Goal: Navigation & Orientation: Go to known website

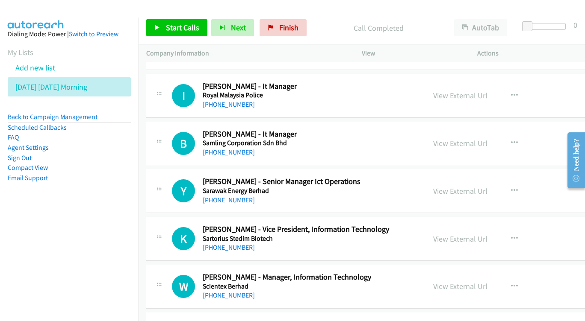
scroll to position [7347, 0]
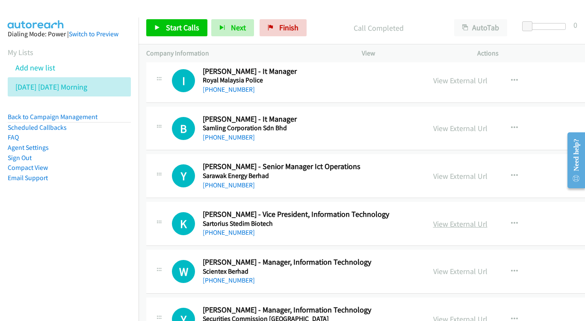
click at [474, 219] on link "View External Url" at bounding box center [460, 224] width 54 height 10
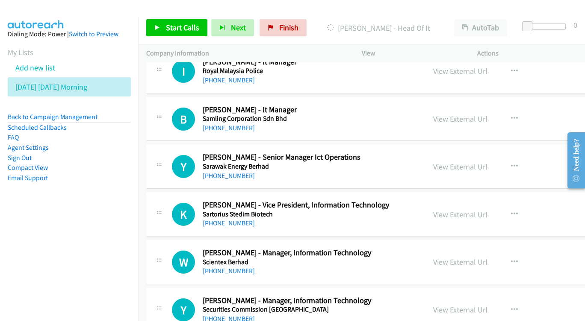
scroll to position [7358, 0]
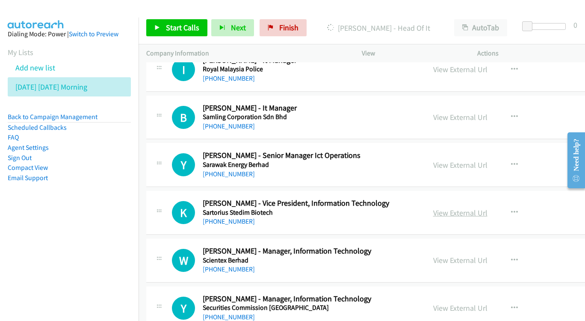
click at [477, 208] on link "View External Url" at bounding box center [460, 213] width 54 height 10
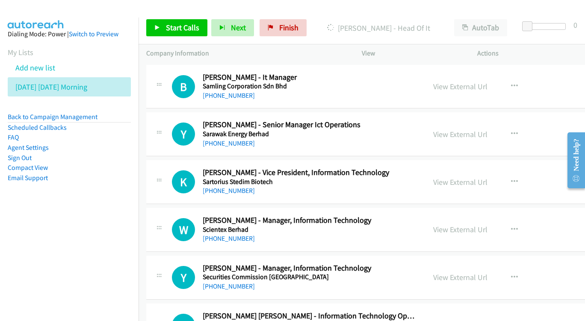
scroll to position [7401, 0]
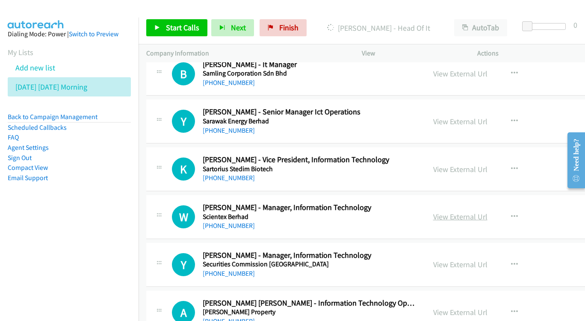
click at [482, 212] on link "View External Url" at bounding box center [460, 217] width 54 height 10
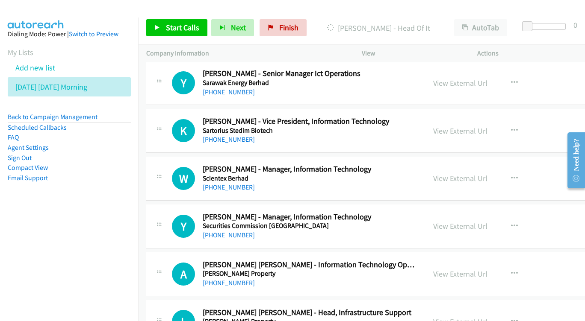
scroll to position [7442, 0]
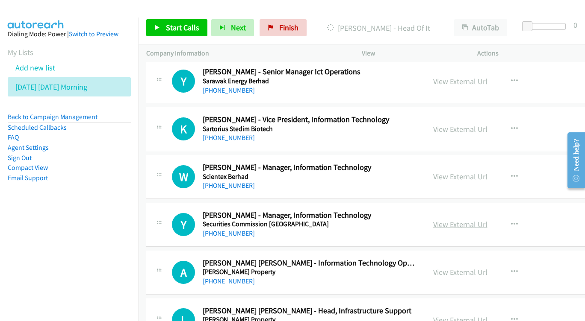
click at [487, 220] on link "View External Url" at bounding box center [460, 225] width 54 height 10
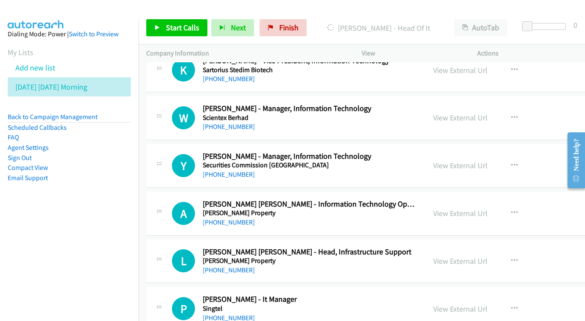
scroll to position [7502, 0]
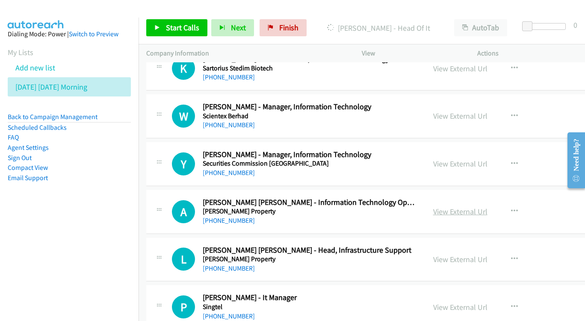
click at [487, 207] on link "View External Url" at bounding box center [460, 212] width 54 height 10
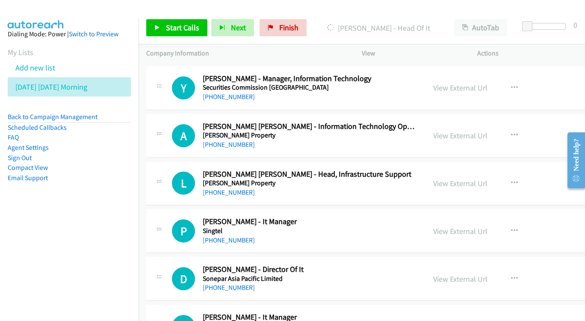
scroll to position [7580, 0]
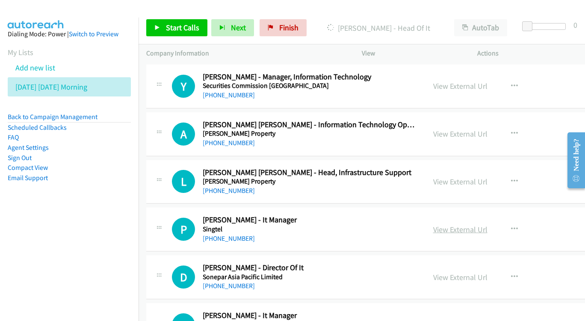
click at [480, 225] on link "View External Url" at bounding box center [460, 230] width 54 height 10
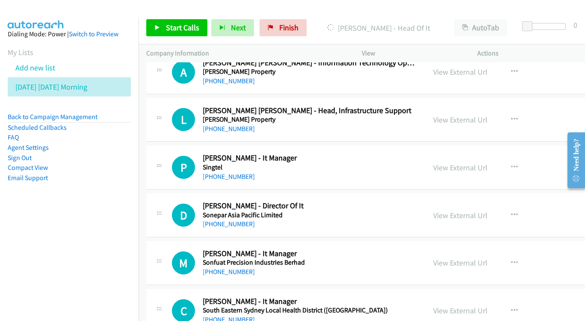
click at [473, 201] on div "View External Url View External Url Schedule/Manage Callback Start Calls Here R…" at bounding box center [498, 215] width 147 height 28
click at [470, 211] on link "View External Url" at bounding box center [460, 216] width 54 height 10
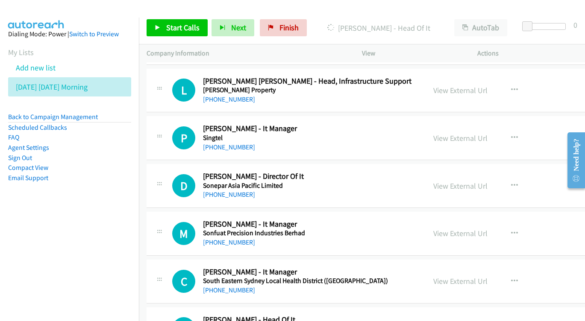
scroll to position [7685, 0]
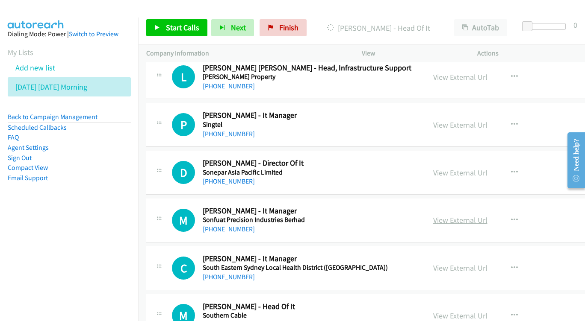
click at [487, 215] on link "View External Url" at bounding box center [460, 220] width 54 height 10
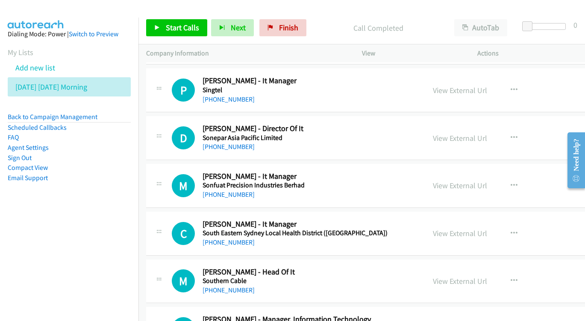
scroll to position [7721, 0]
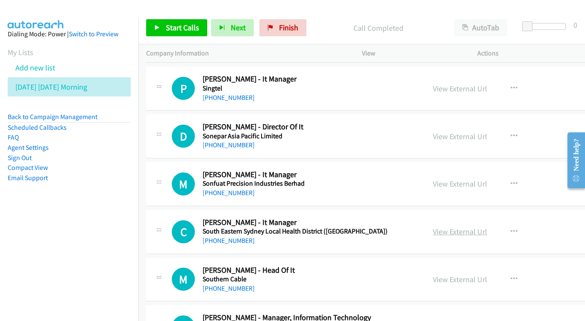
click at [478, 227] on link "View External Url" at bounding box center [460, 232] width 54 height 10
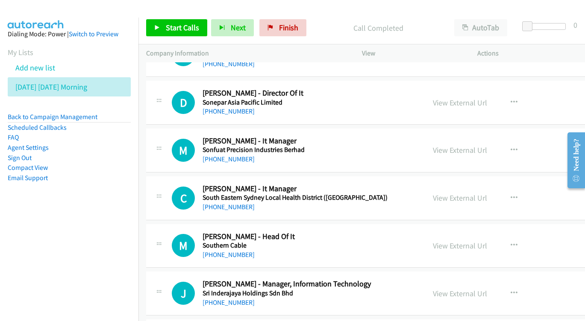
scroll to position [7769, 0]
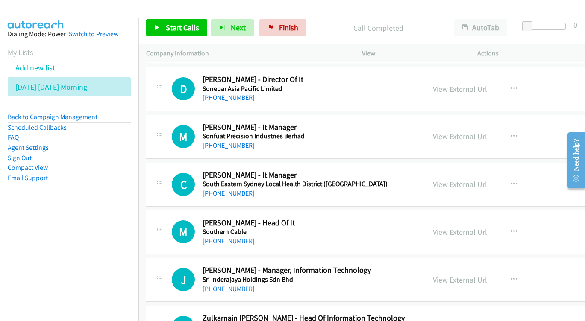
click at [464, 218] on div "View External Url View External Url Schedule/Manage Callback Start Calls Here R…" at bounding box center [498, 232] width 147 height 28
click at [466, 227] on link "View External Url" at bounding box center [460, 232] width 54 height 10
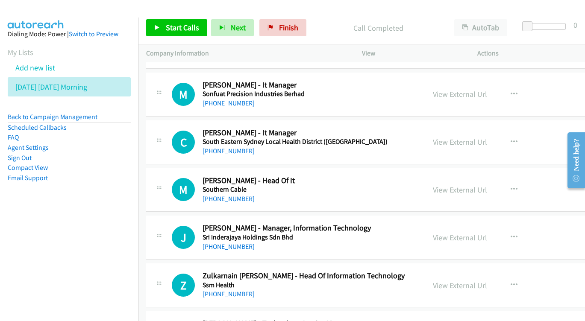
scroll to position [7818, 0]
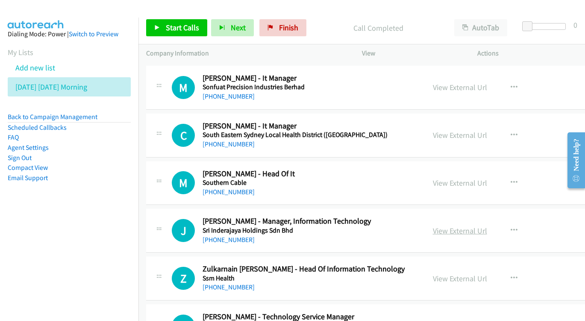
click at [487, 226] on link "View External Url" at bounding box center [460, 231] width 54 height 10
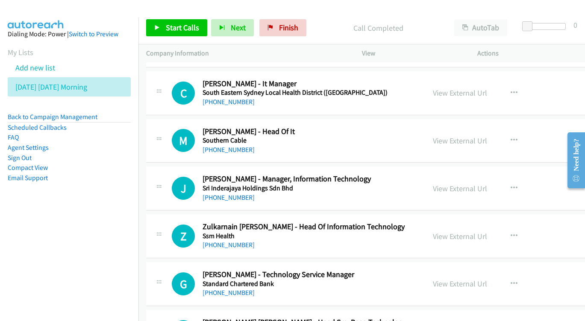
scroll to position [7862, 0]
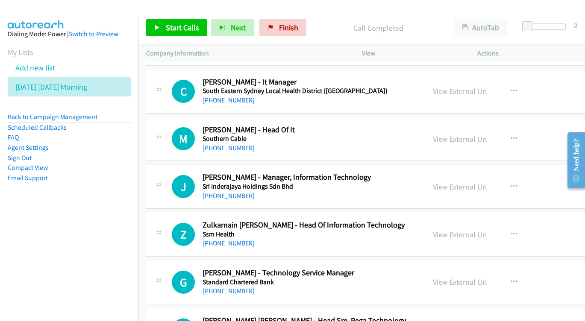
click at [490, 221] on div "View External Url View External Url Schedule/Manage Callback Start Calls Here R…" at bounding box center [498, 235] width 147 height 28
click at [455, 229] on div "View External Url" at bounding box center [460, 235] width 54 height 12
click at [463, 230] on link "View External Url" at bounding box center [460, 235] width 54 height 10
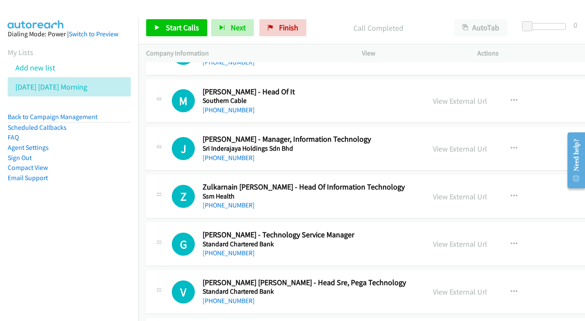
scroll to position [7910, 0]
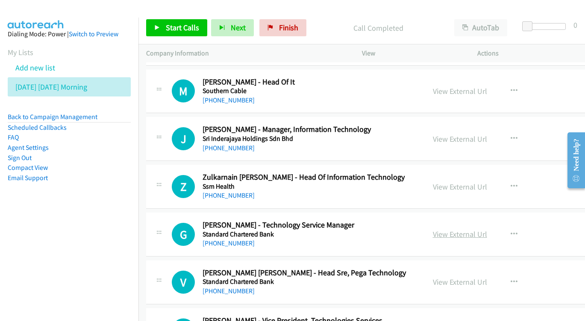
click at [482, 230] on link "View External Url" at bounding box center [460, 235] width 54 height 10
